Goal: Information Seeking & Learning: Compare options

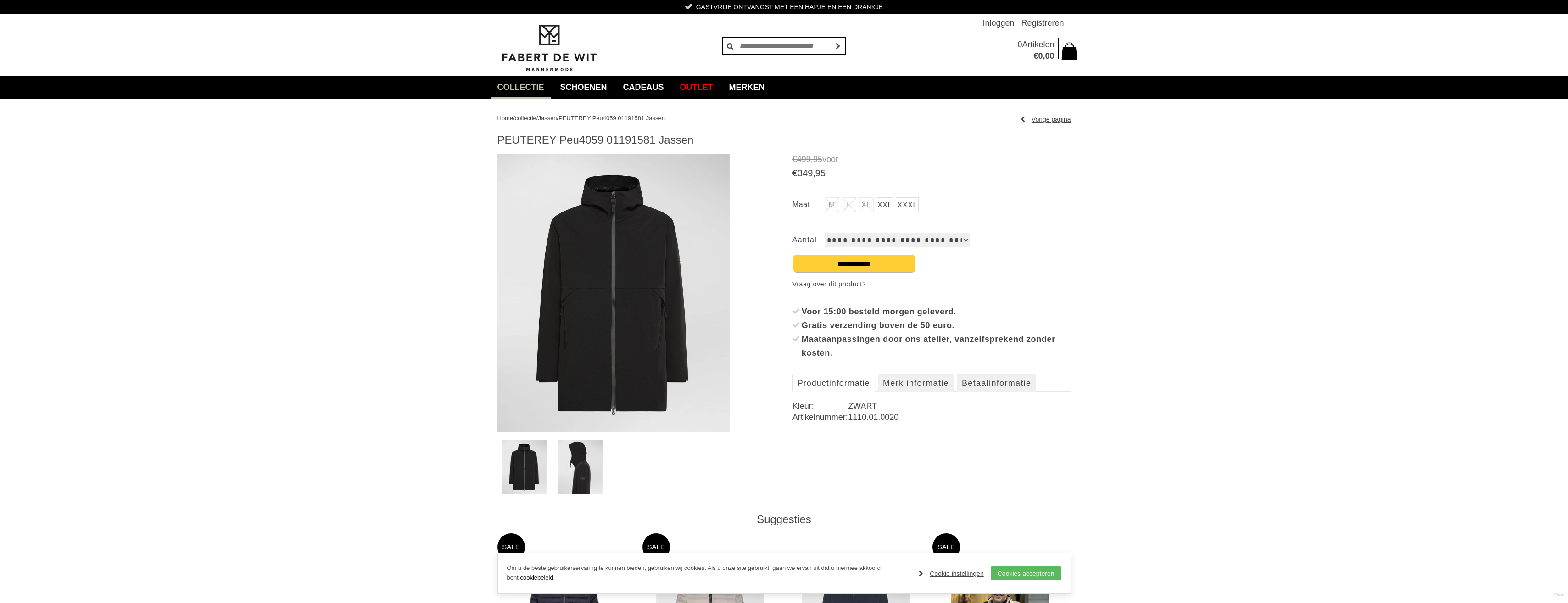
click at [584, 459] on img at bounding box center [580, 466] width 46 height 54
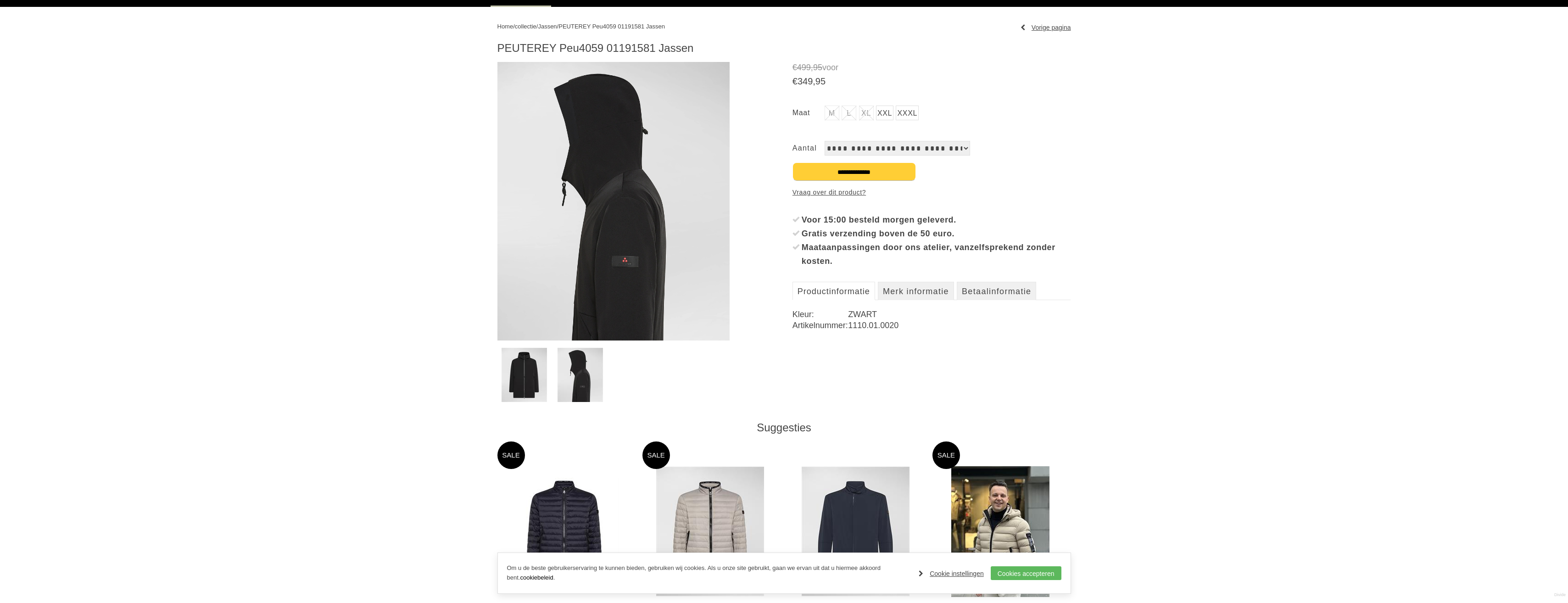
scroll to position [229, 0]
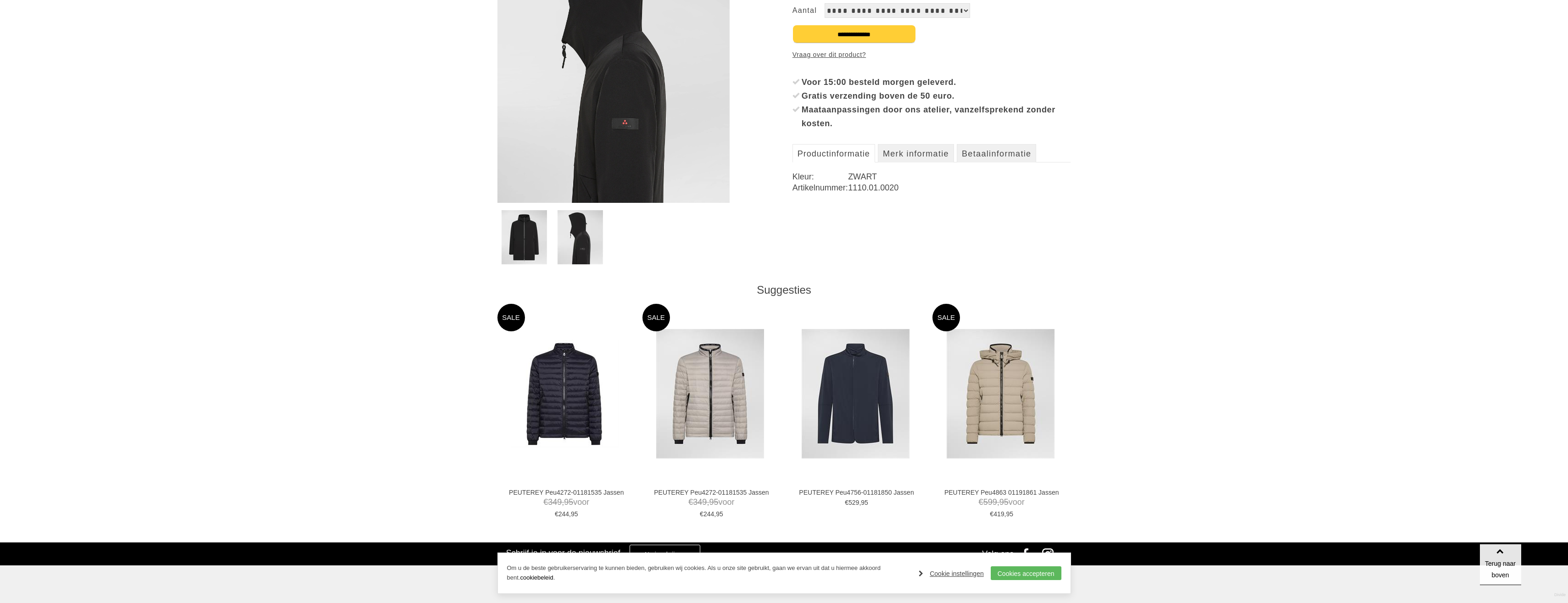
click at [993, 405] on img at bounding box center [1000, 394] width 108 height 130
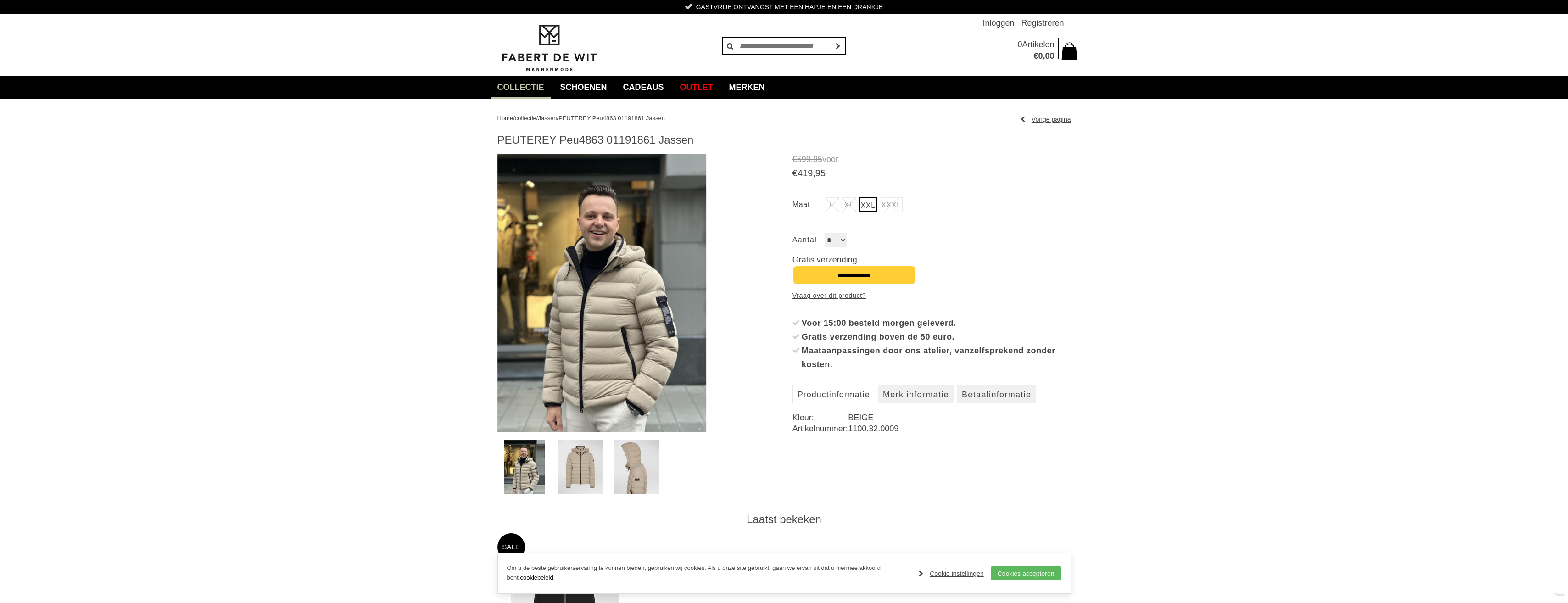
click at [607, 460] on link at bounding box center [580, 466] width 53 height 54
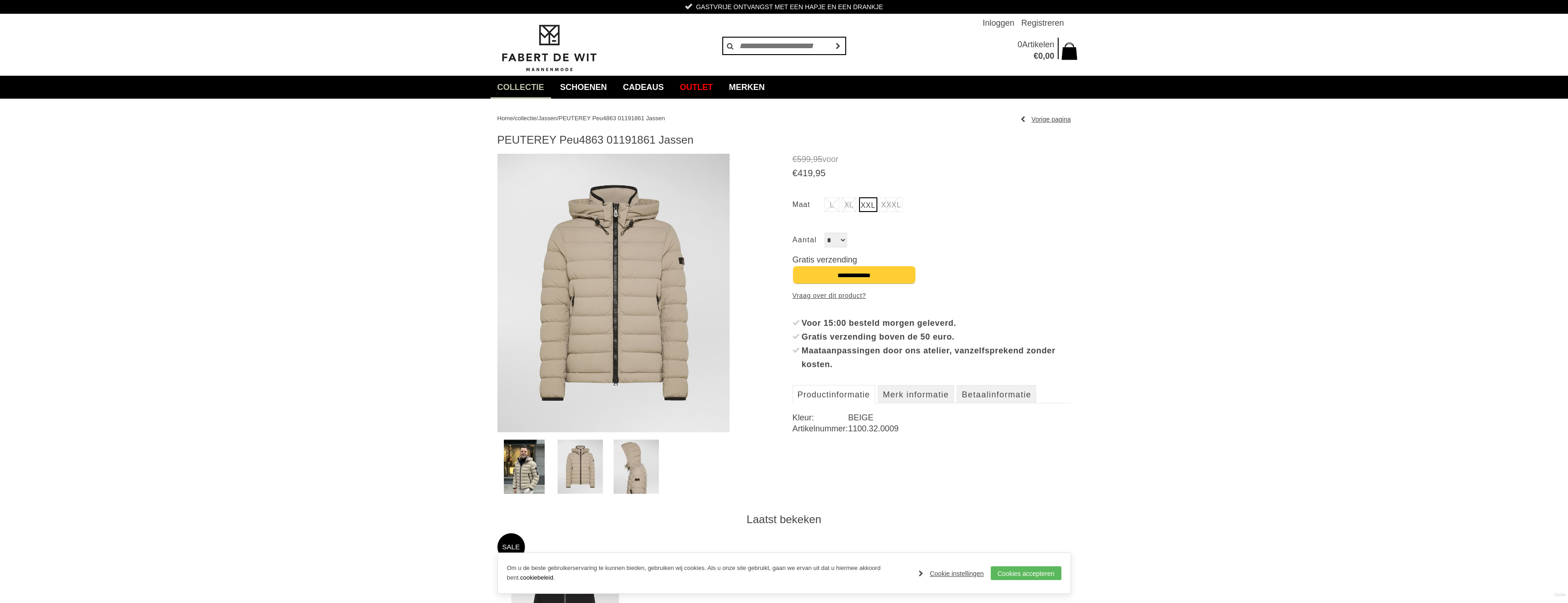
click at [649, 459] on img at bounding box center [636, 466] width 46 height 54
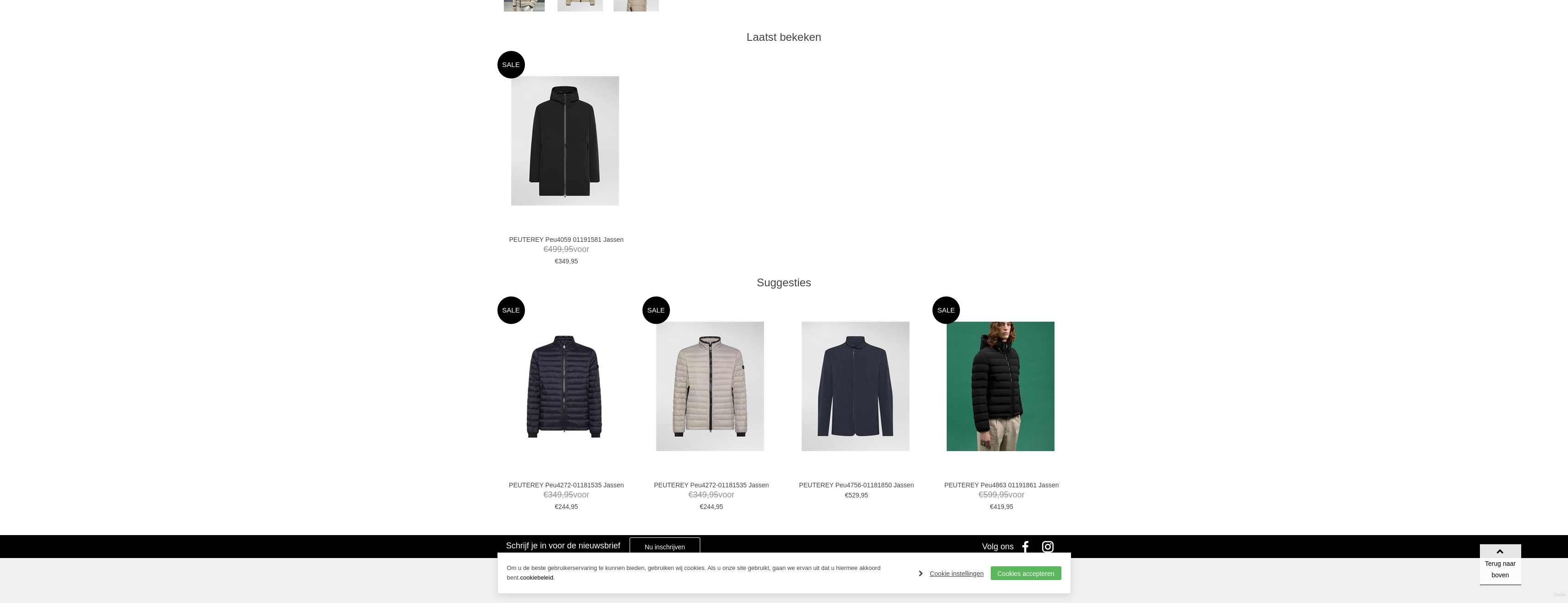
scroll to position [688, 0]
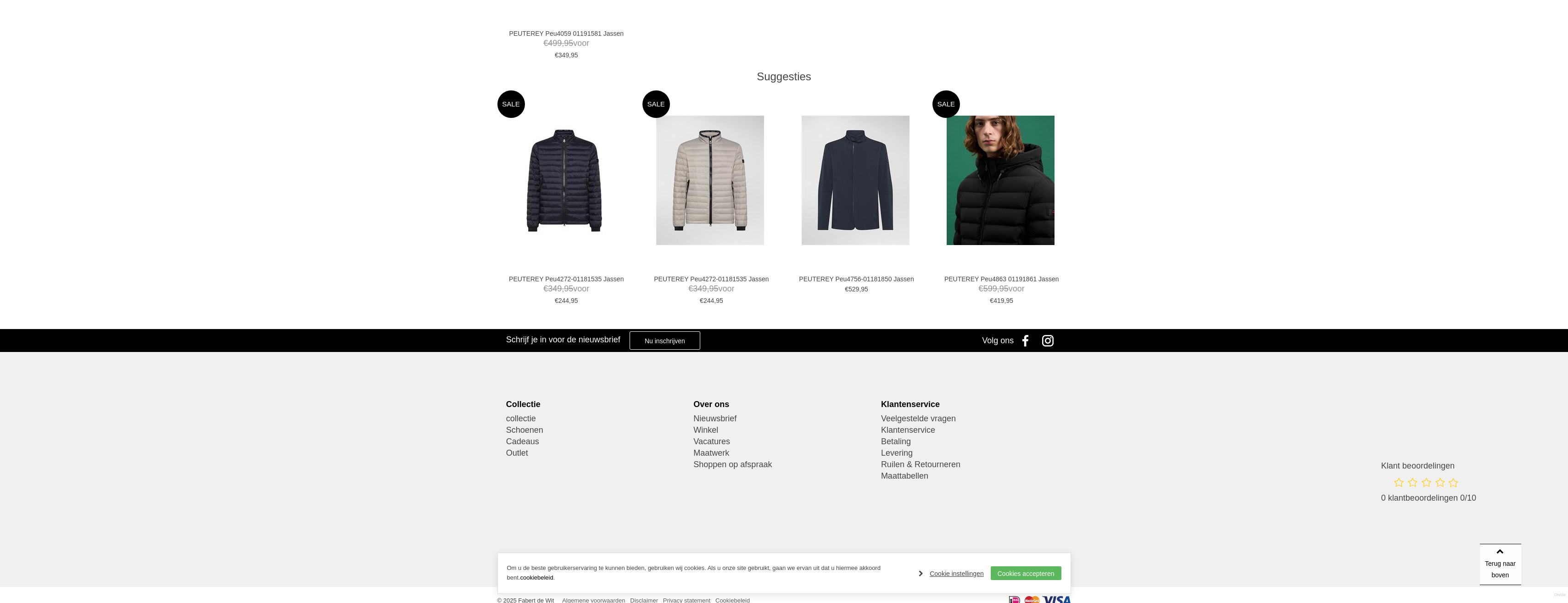
click at [1007, 197] on img at bounding box center [1000, 180] width 108 height 130
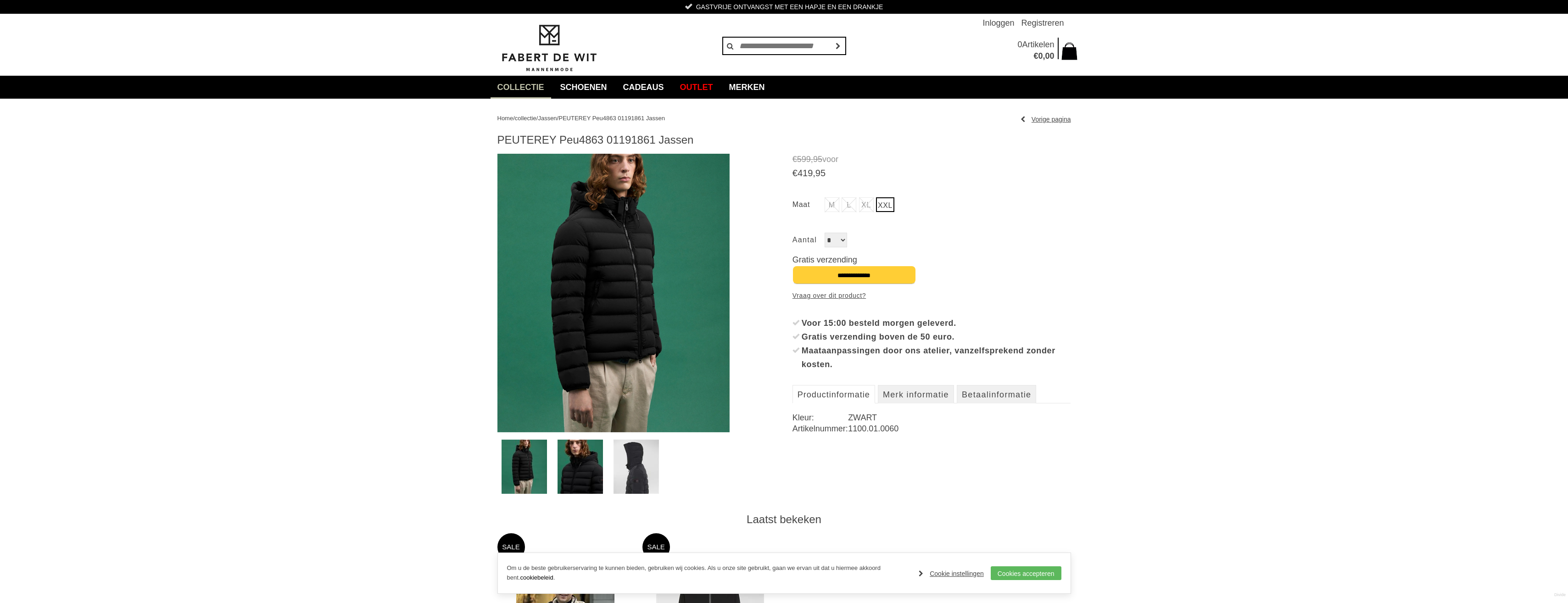
click at [640, 475] on img at bounding box center [636, 466] width 46 height 54
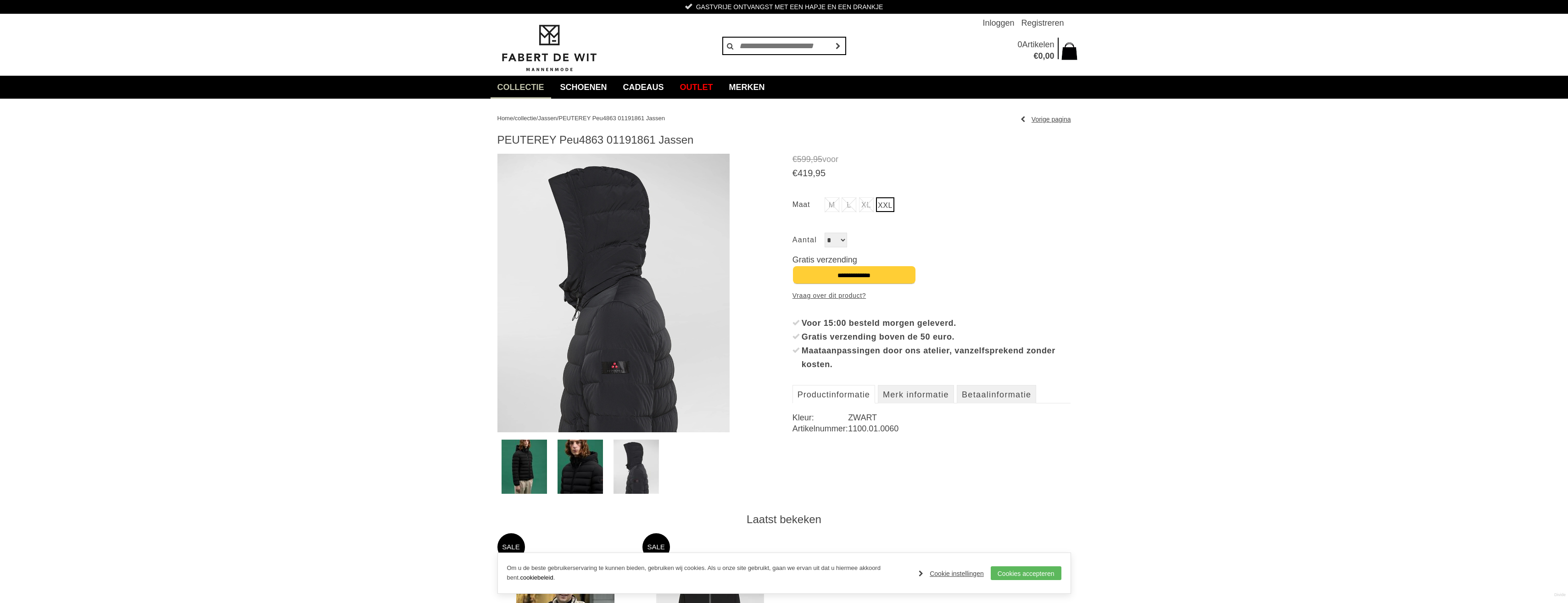
click at [580, 471] on img at bounding box center [580, 466] width 46 height 54
